Goal: Find specific page/section: Find specific page/section

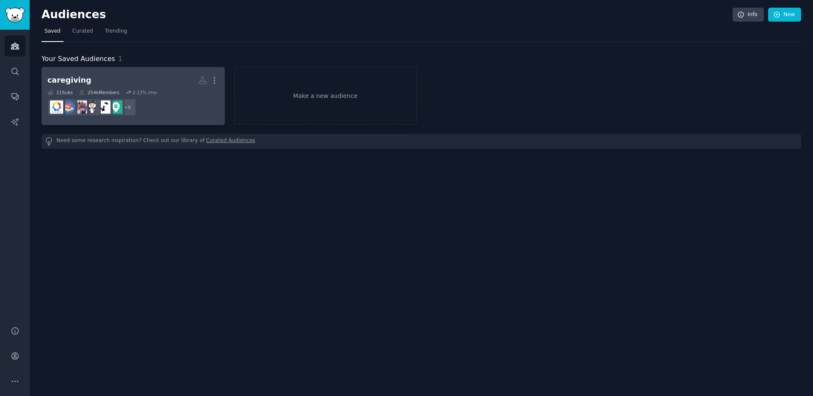
click at [181, 111] on dd "r/caregivers, r/remoteAgingParents, r/CaregivingStories, r/caregiving, r/dement…" at bounding box center [133, 107] width 172 height 24
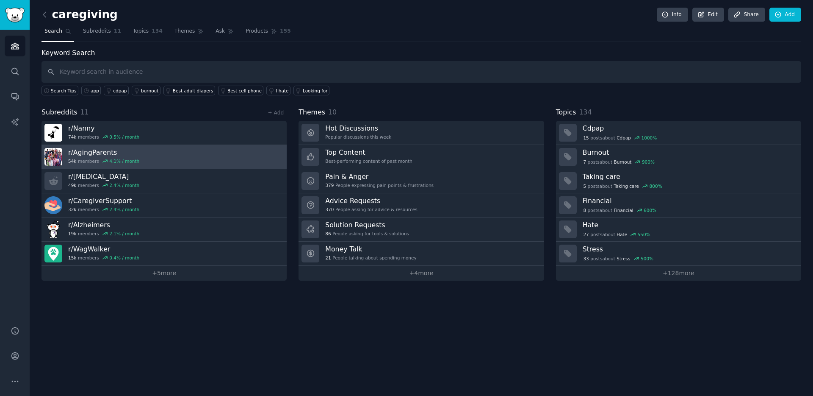
click at [163, 155] on link "r/ AgingParents 54k members 4.1 % / month" at bounding box center [164, 157] width 245 height 24
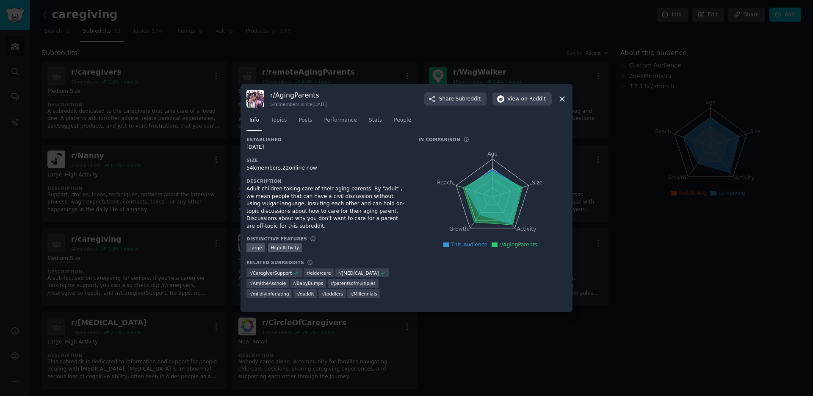
click at [560, 97] on icon at bounding box center [562, 98] width 9 height 9
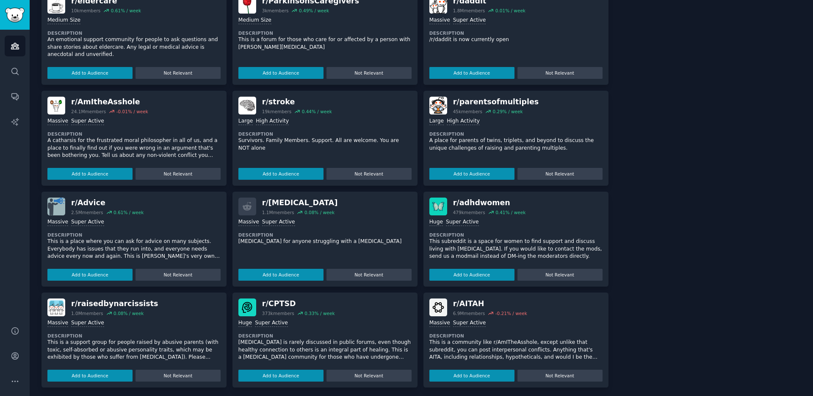
scroll to position [428, 0]
